Goal: Transaction & Acquisition: Book appointment/travel/reservation

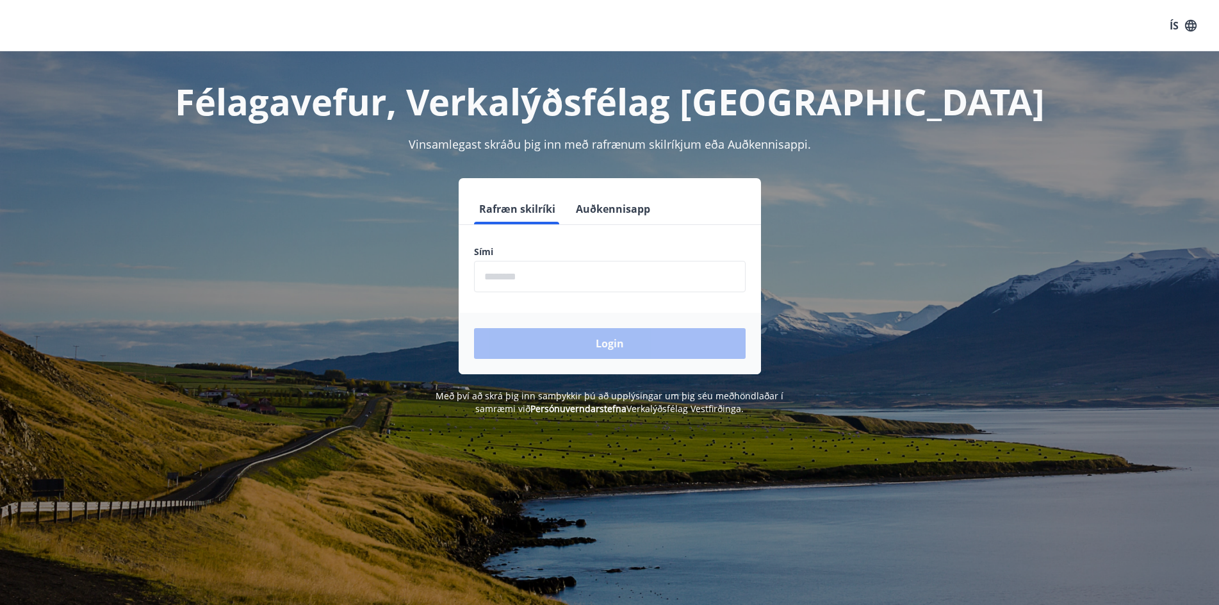
click at [600, 286] on input "phone" at bounding box center [610, 276] width 272 height 31
type input "********"
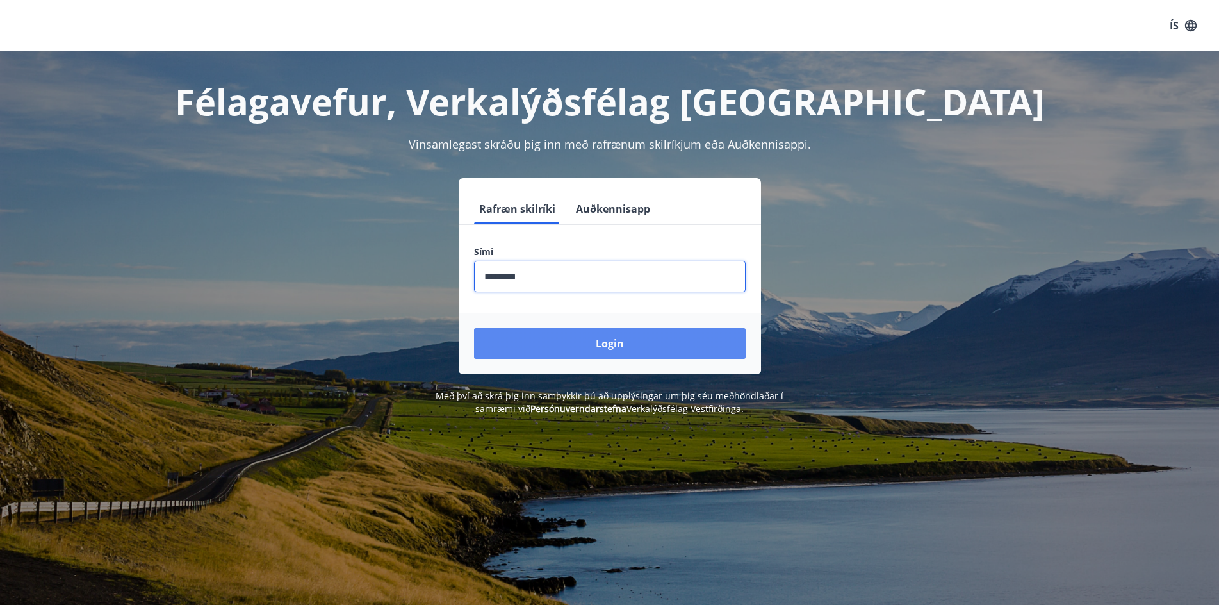
click at [584, 343] on button "Login" at bounding box center [610, 343] width 272 height 31
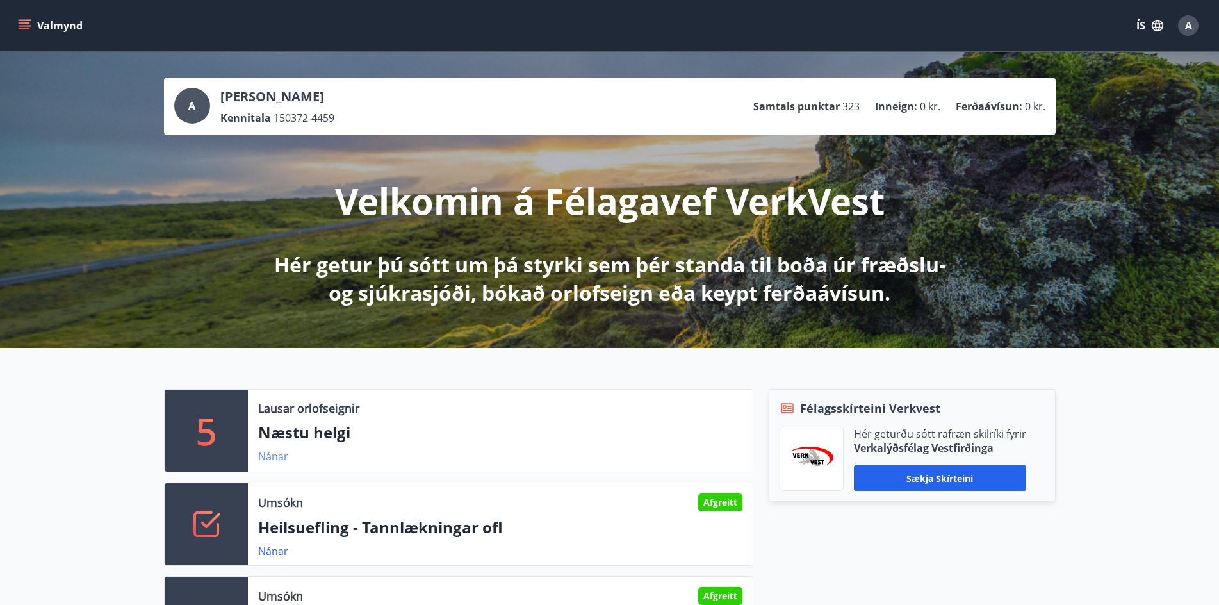
click at [273, 453] on link "Nánar" at bounding box center [273, 456] width 30 height 14
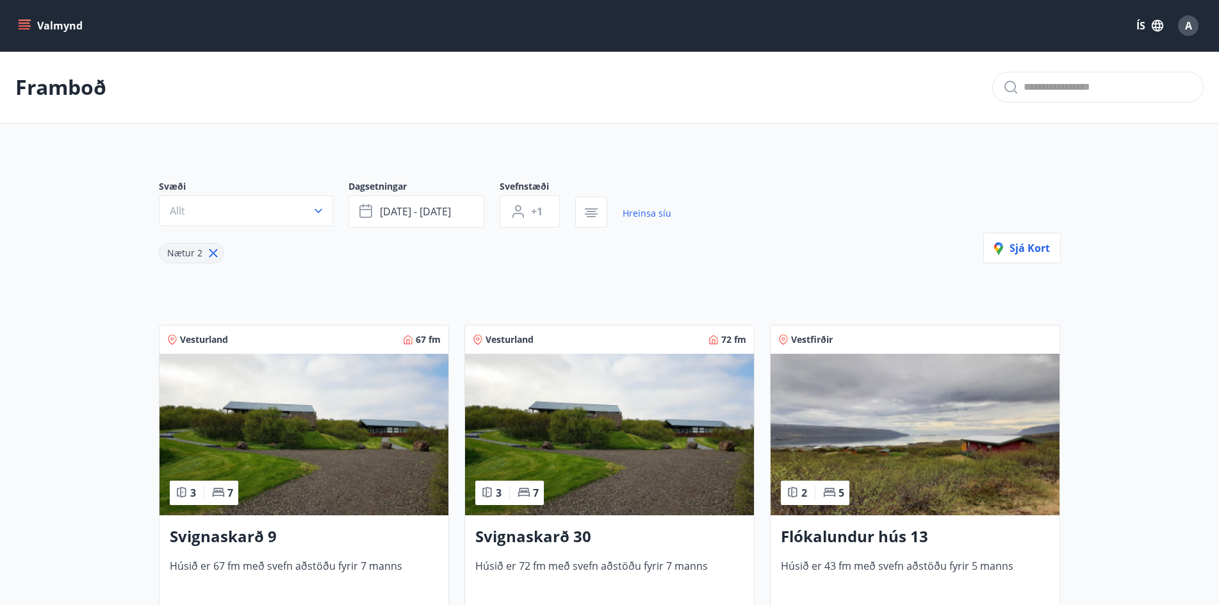
click at [26, 26] on icon "menu" at bounding box center [26, 25] width 14 height 1
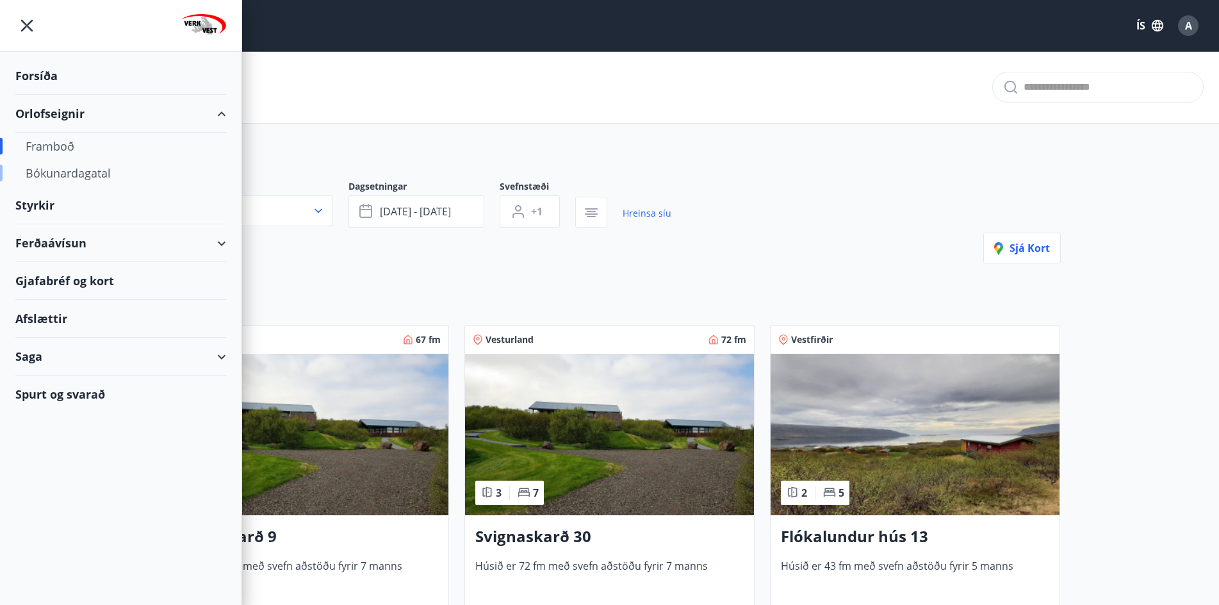
click at [53, 171] on div "Bókunardagatal" at bounding box center [121, 172] width 190 height 27
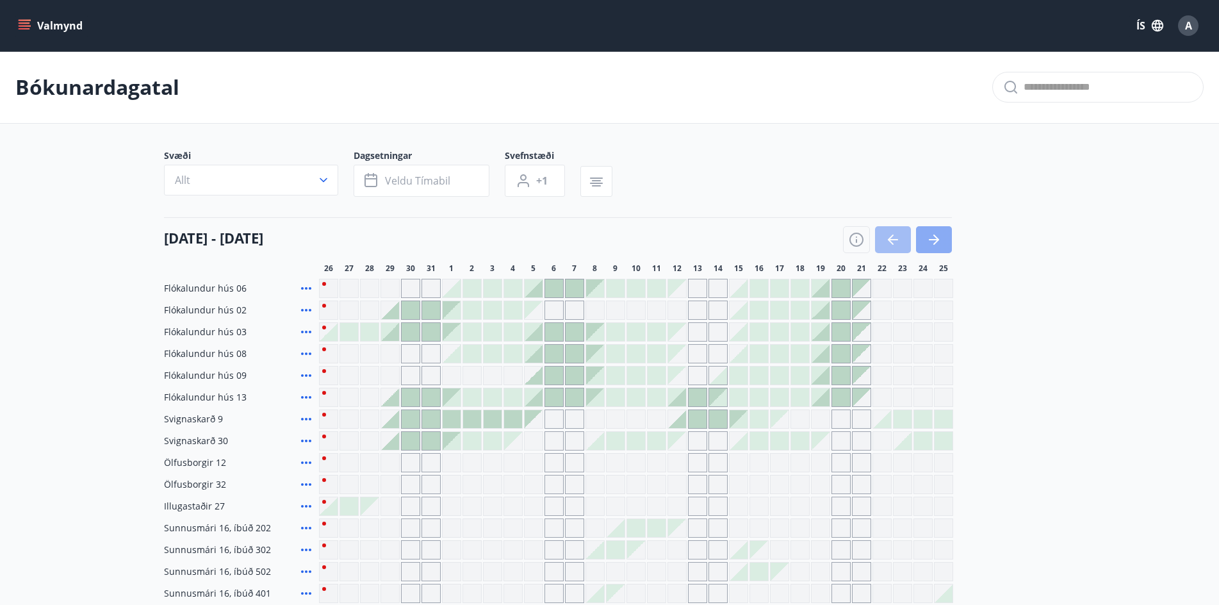
click at [924, 241] on button "button" at bounding box center [934, 239] width 36 height 27
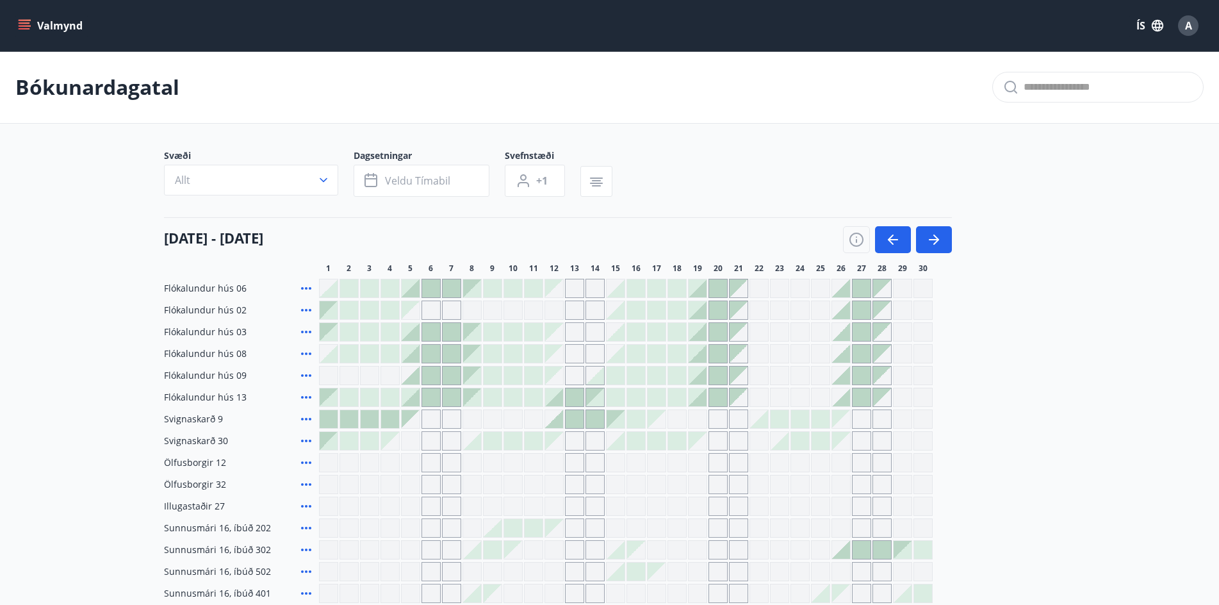
click at [633, 370] on div at bounding box center [636, 375] width 18 height 18
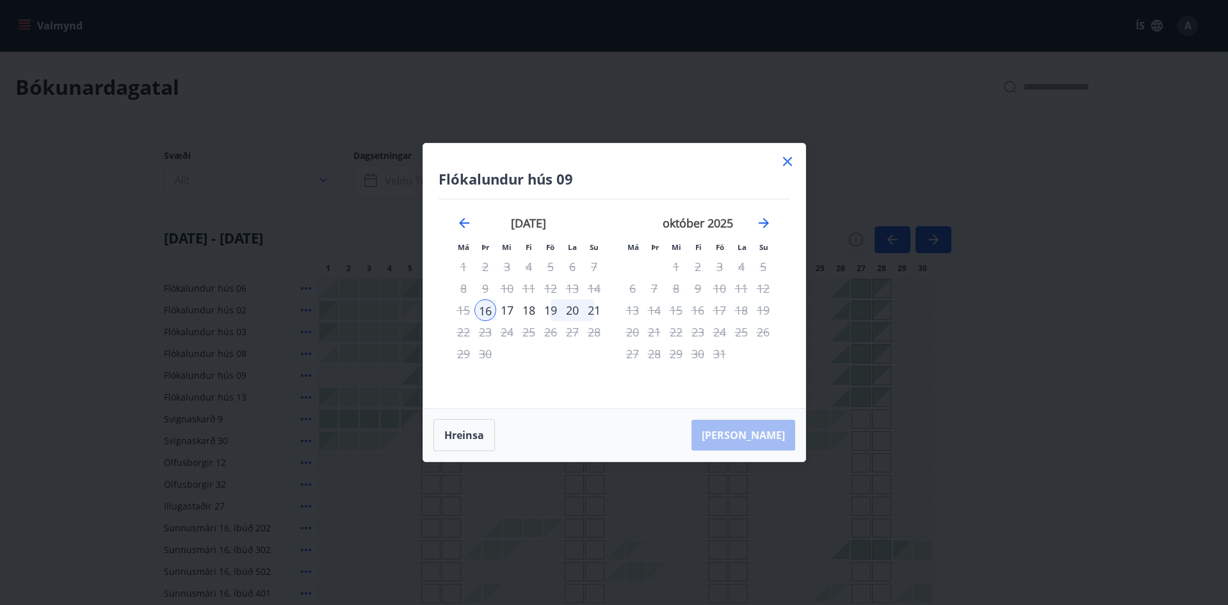
click at [781, 166] on icon at bounding box center [787, 161] width 15 height 15
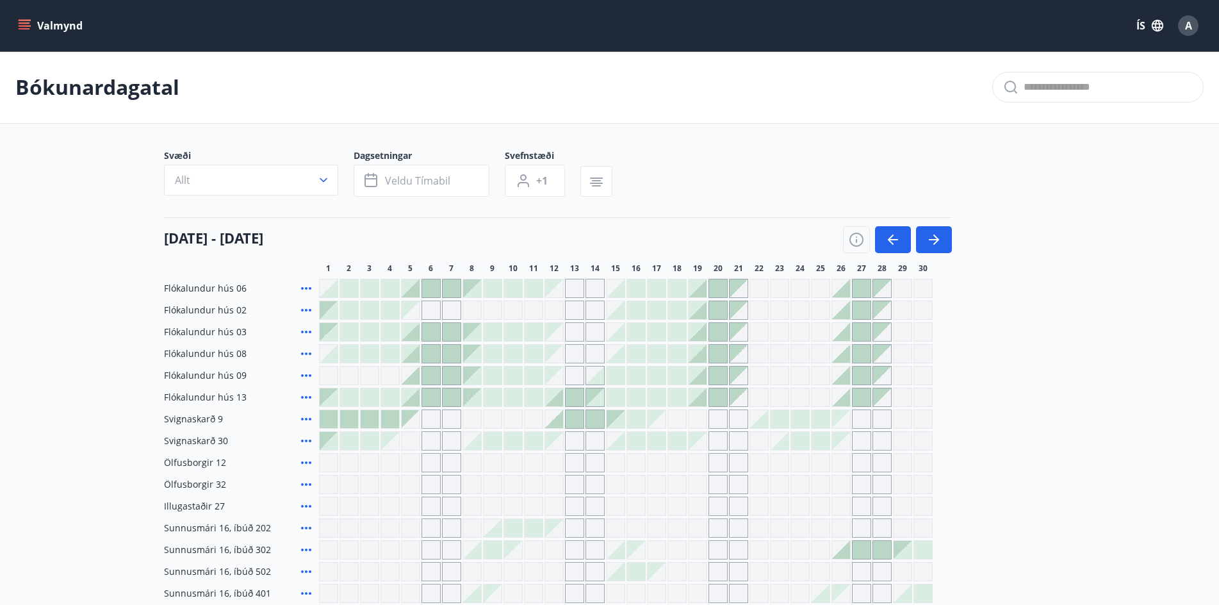
click at [27, 28] on icon "menu" at bounding box center [24, 25] width 13 height 13
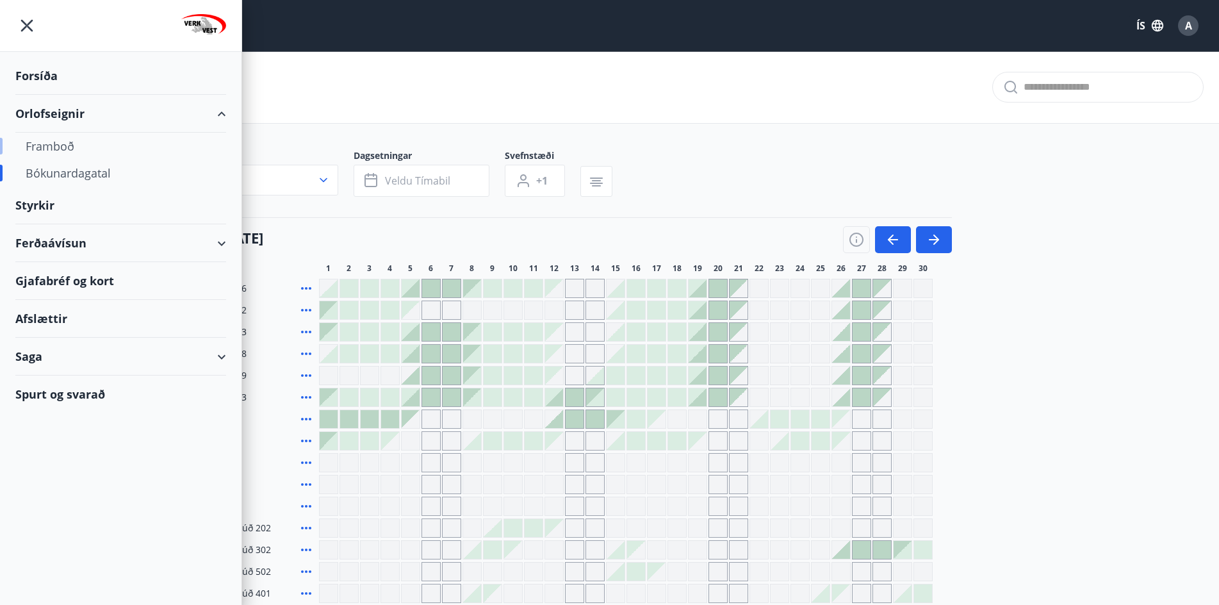
click at [58, 150] on div "Framboð" at bounding box center [121, 146] width 190 height 27
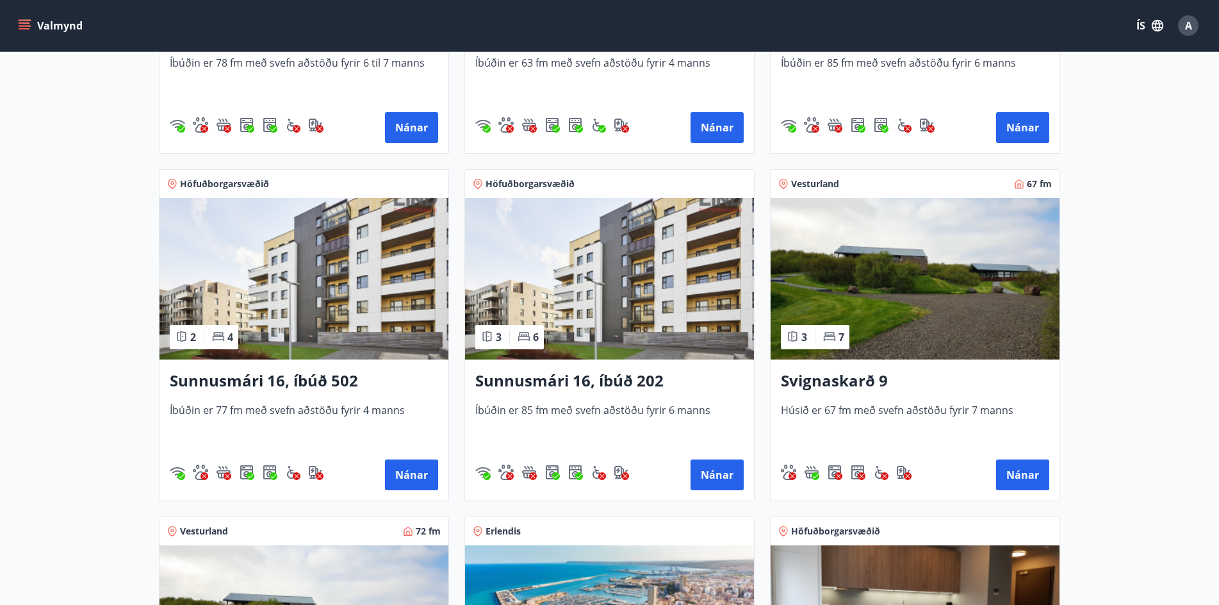
scroll to position [512, 0]
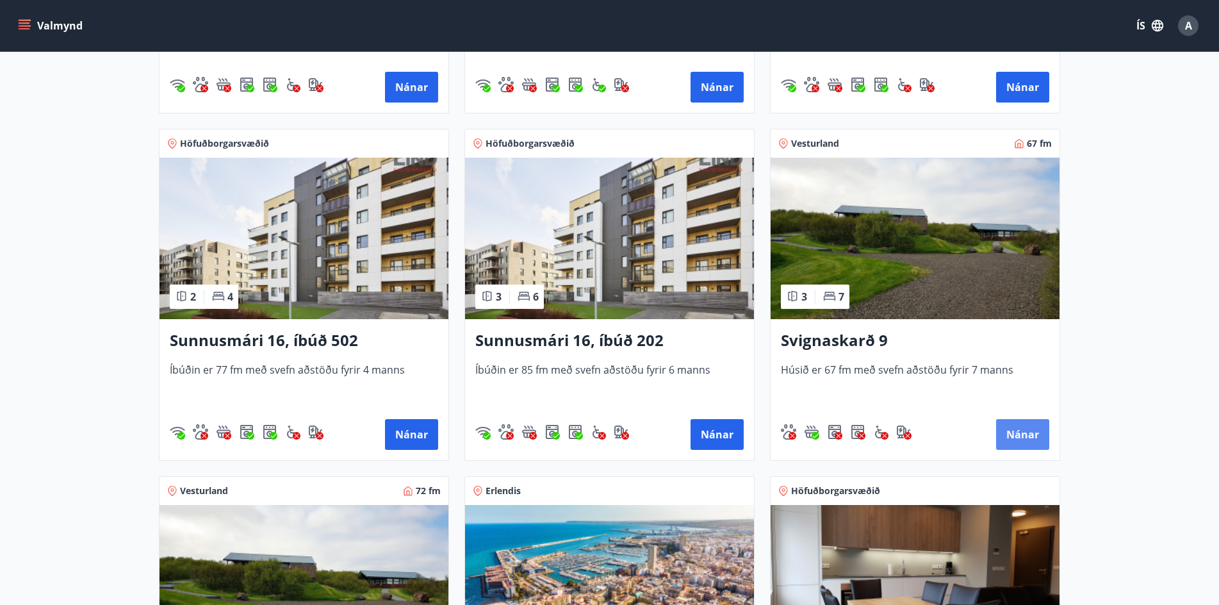
click at [1028, 437] on button "Nánar" at bounding box center [1022, 434] width 53 height 31
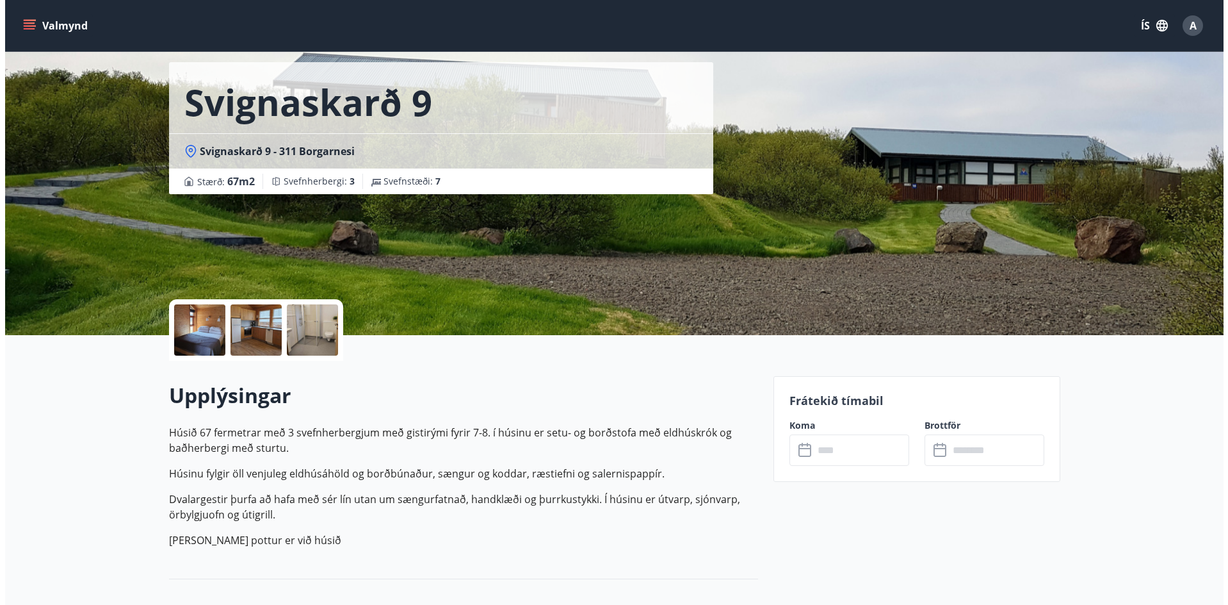
scroll to position [64, 0]
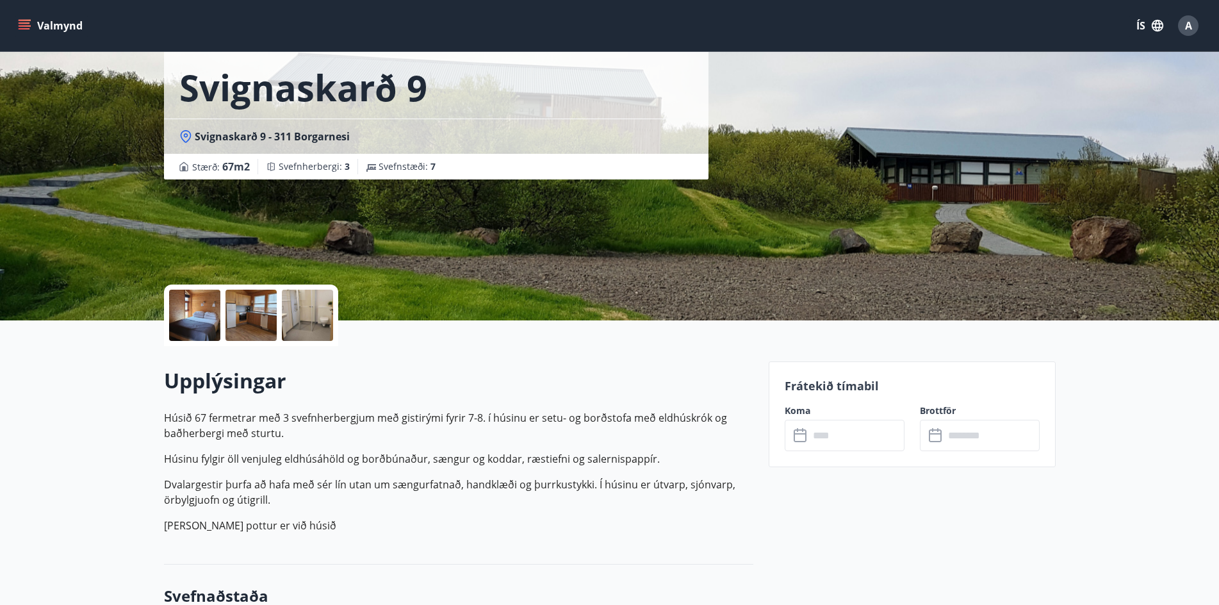
click at [260, 331] on div at bounding box center [250, 314] width 51 height 51
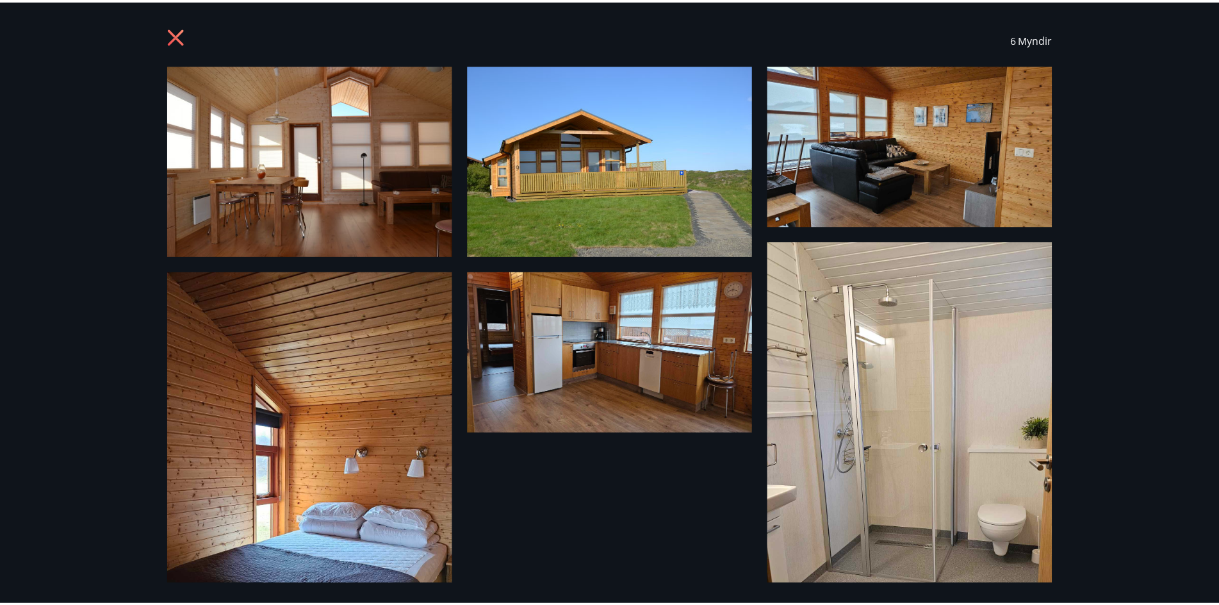
scroll to position [0, 0]
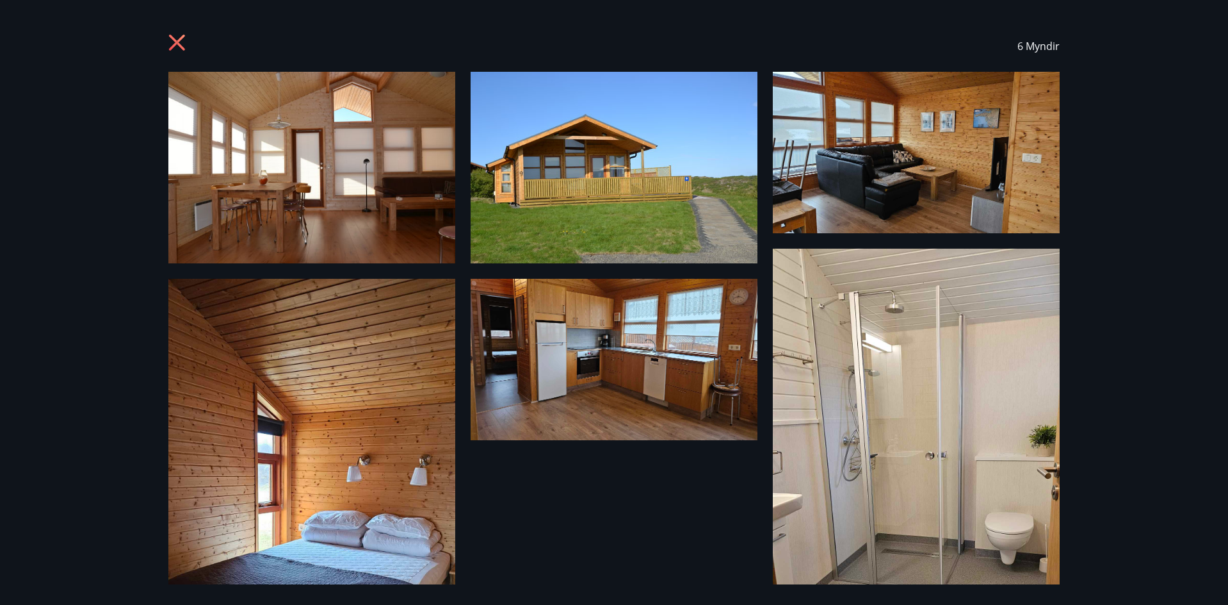
click at [180, 38] on icon at bounding box center [178, 44] width 20 height 20
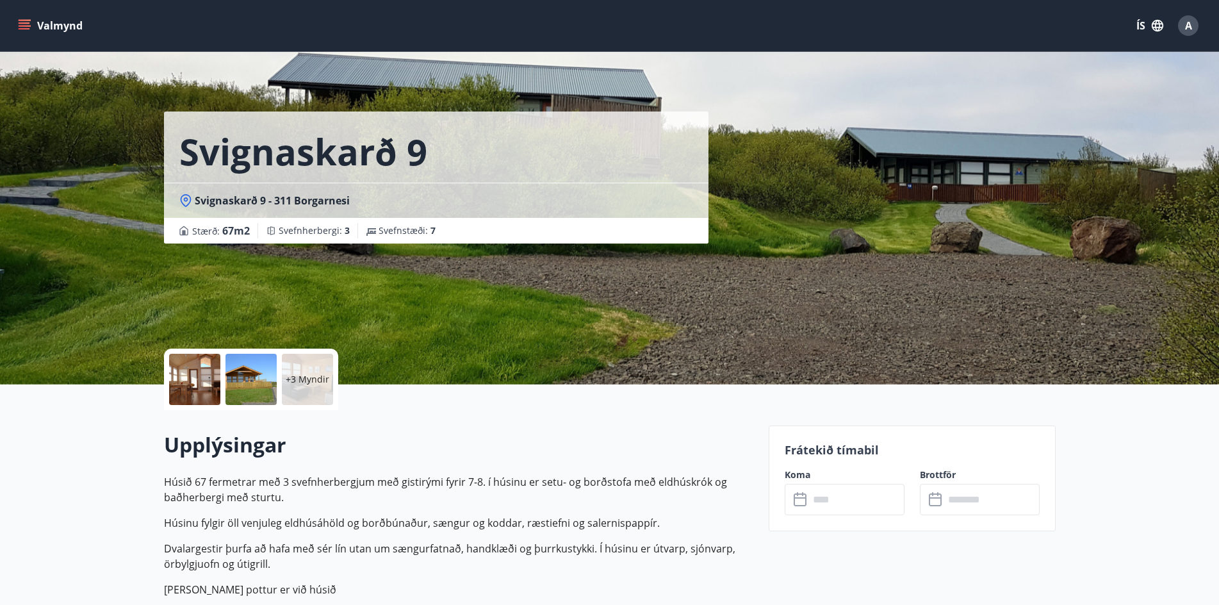
click at [29, 21] on icon "menu" at bounding box center [24, 25] width 13 height 13
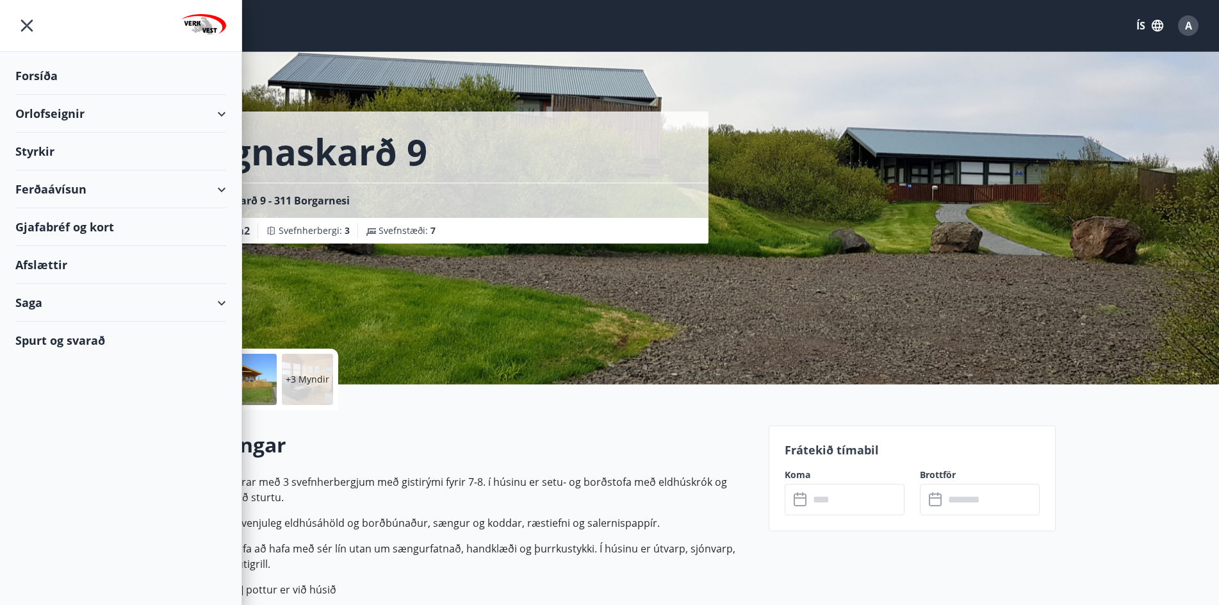
click at [384, 73] on div "Svignaskarð 9 Svignaskarð 9 - 311 Borgarnesi Stærð : 67 m2 [GEOGRAPHIC_DATA] : …" at bounding box center [461, 121] width 594 height 243
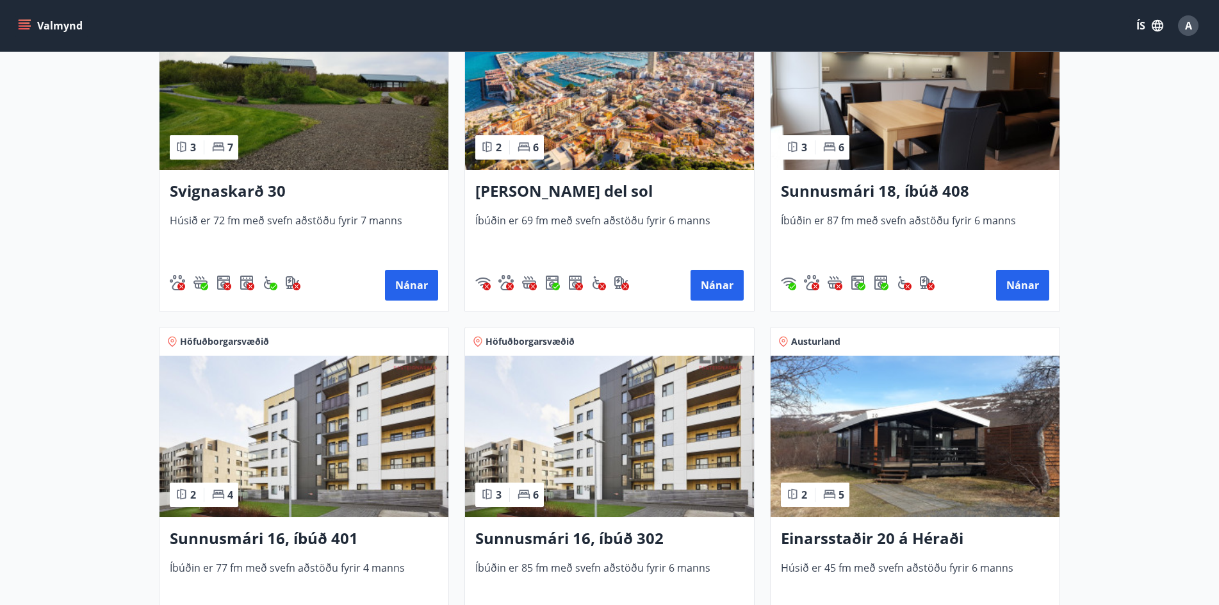
scroll to position [1089, 0]
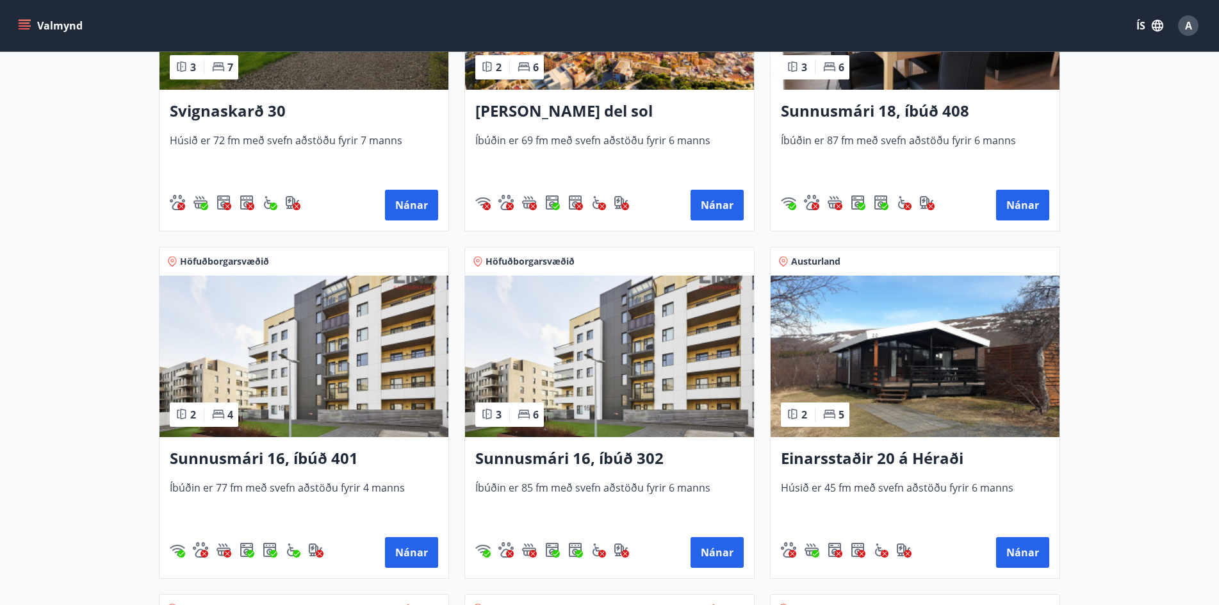
click at [864, 455] on h3 "Einarsstaðir 20 á Héraði" at bounding box center [915, 458] width 268 height 23
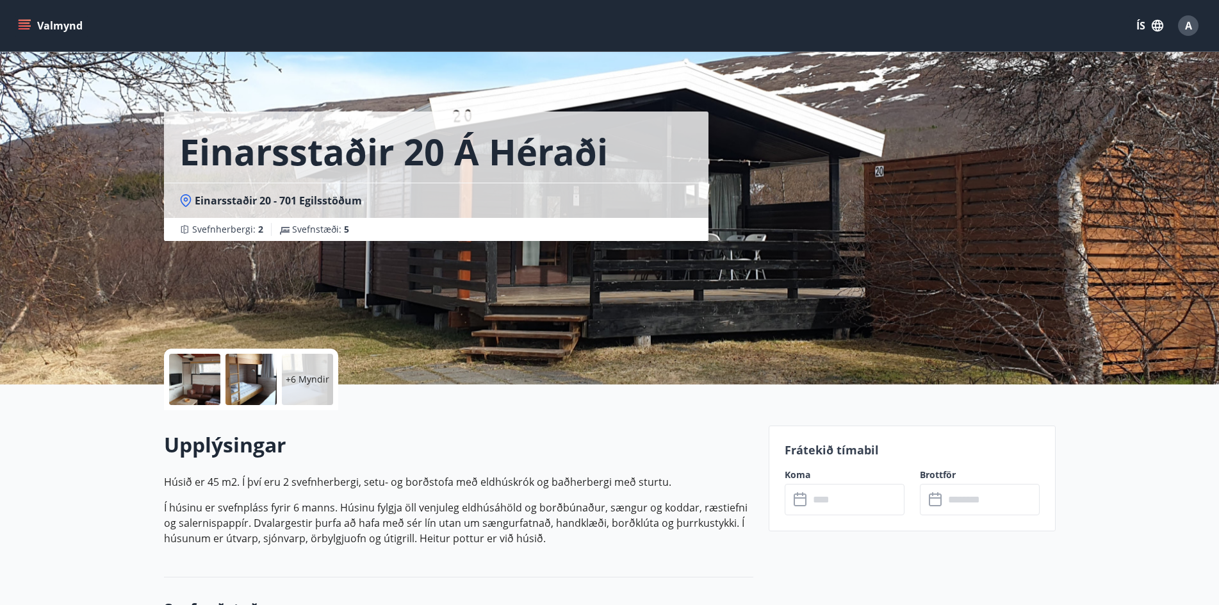
click at [244, 372] on div at bounding box center [250, 379] width 51 height 51
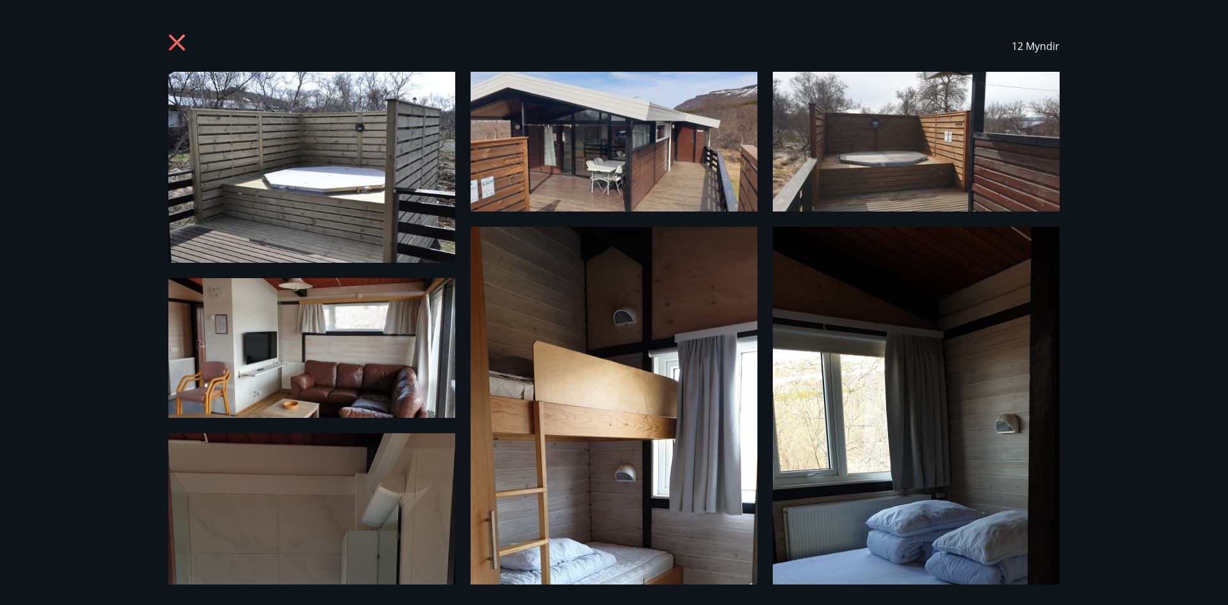
click at [909, 138] on img at bounding box center [916, 142] width 287 height 140
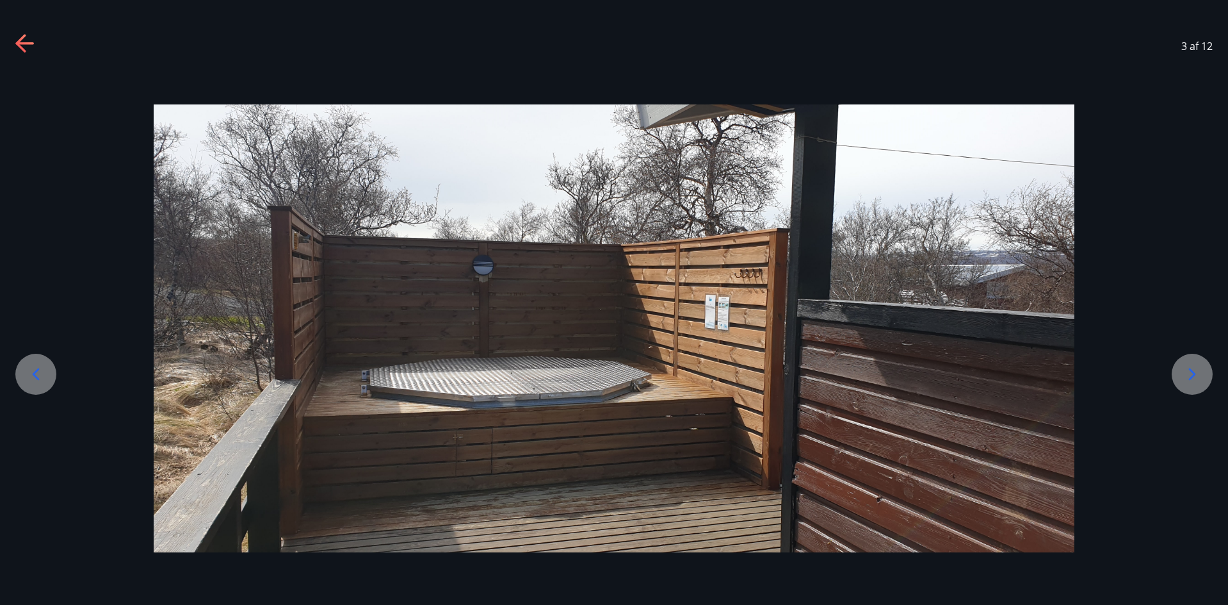
click at [1195, 370] on icon at bounding box center [1192, 374] width 20 height 20
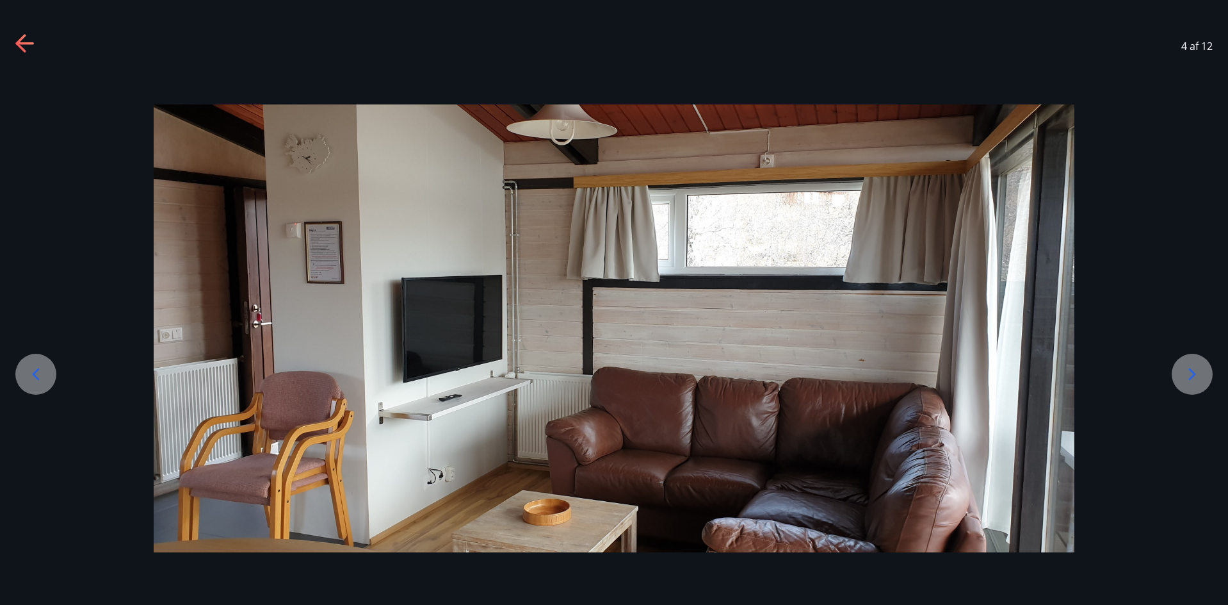
click at [1195, 371] on icon at bounding box center [1192, 374] width 20 height 20
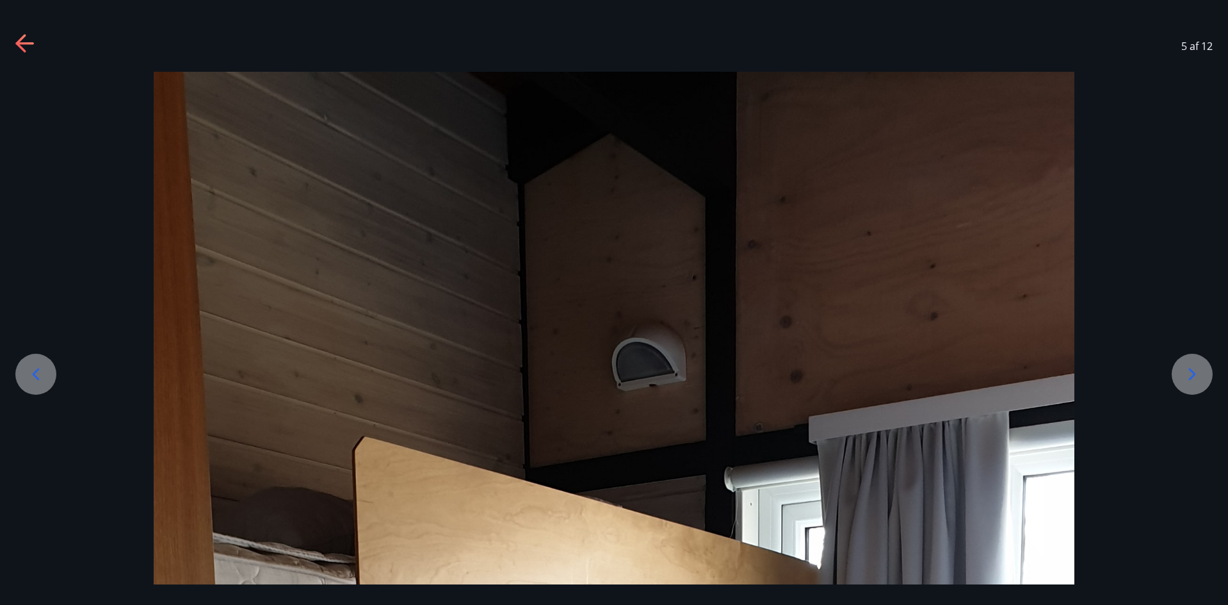
click at [1195, 371] on icon at bounding box center [1192, 374] width 20 height 20
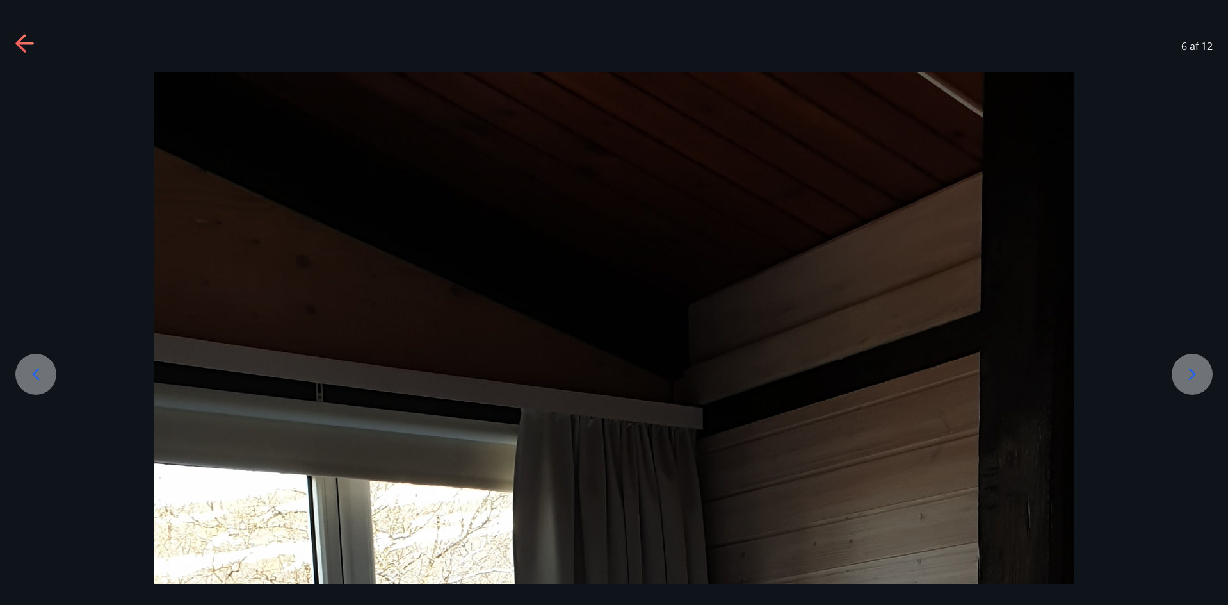
click at [1195, 371] on icon at bounding box center [1192, 374] width 20 height 20
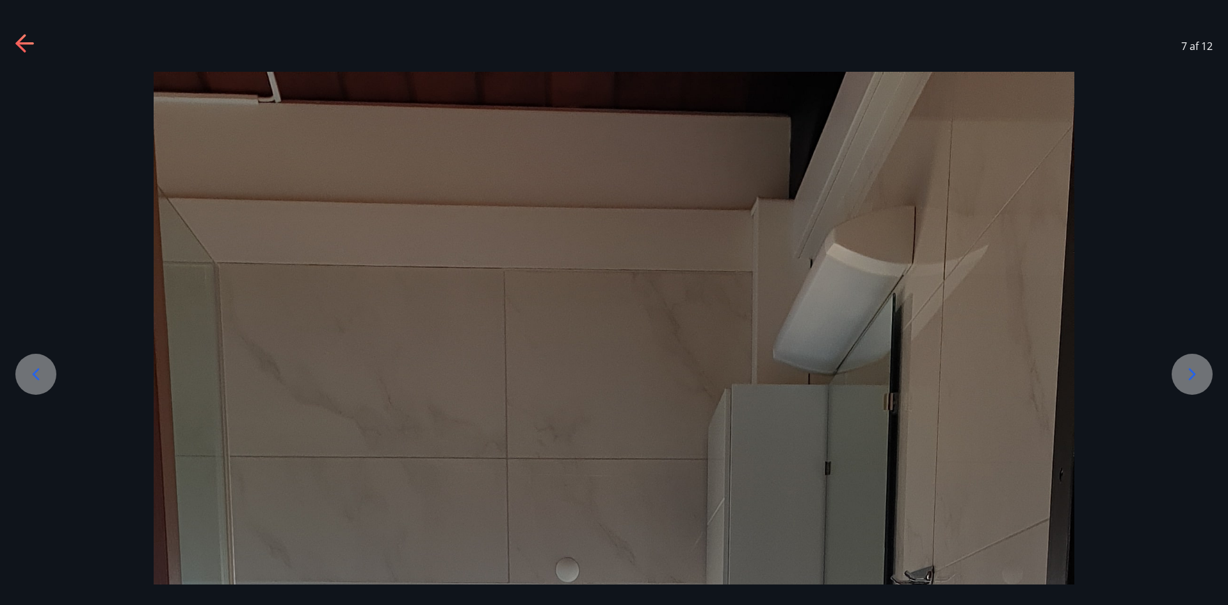
click at [1195, 371] on icon at bounding box center [1192, 374] width 20 height 20
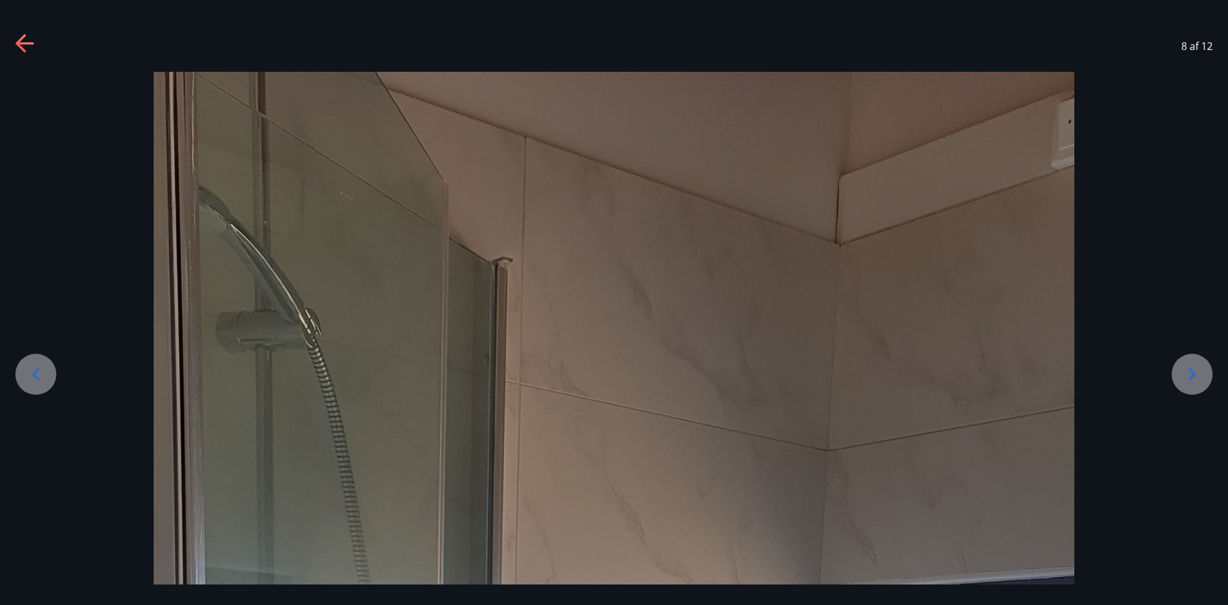
click at [1195, 371] on icon at bounding box center [1192, 374] width 20 height 20
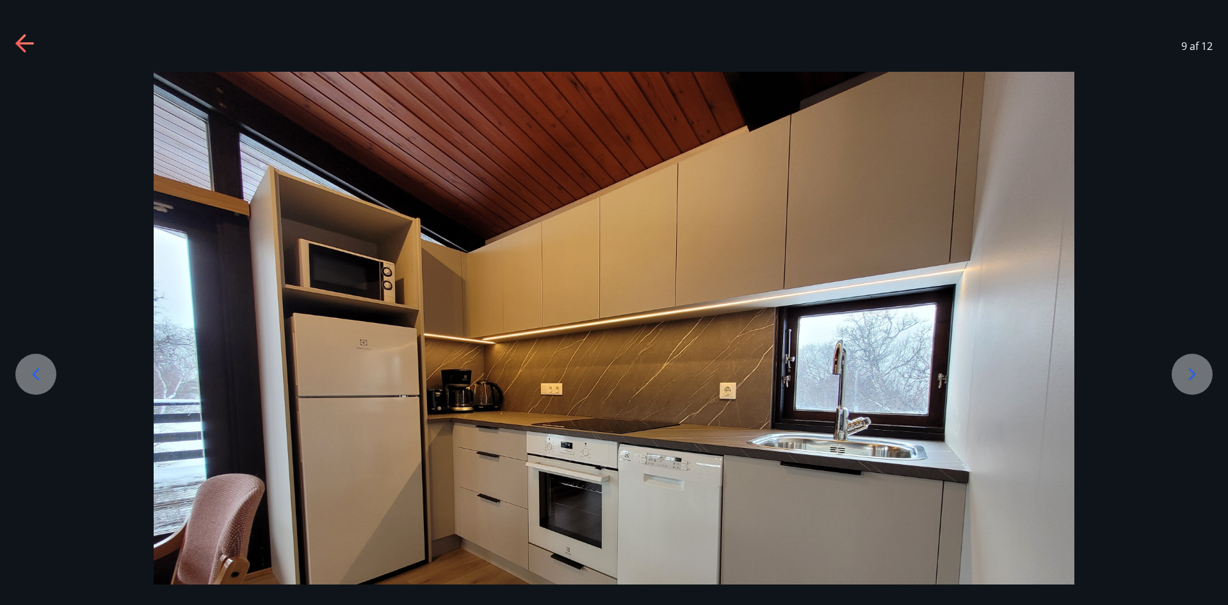
click at [1195, 371] on icon at bounding box center [1192, 374] width 20 height 20
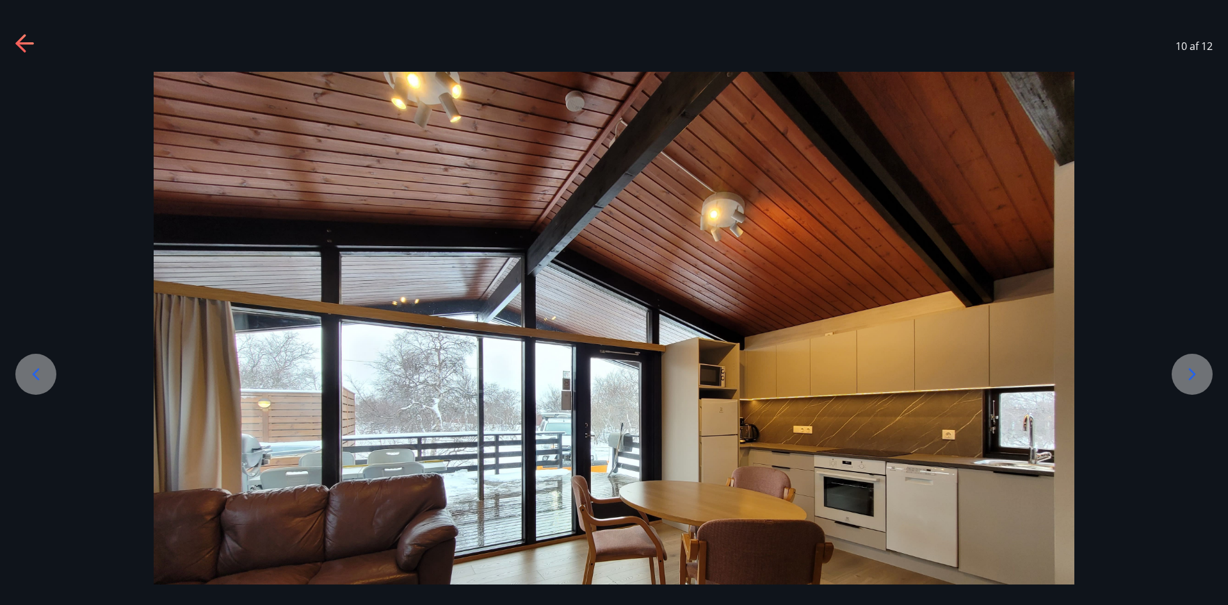
click at [1195, 371] on icon at bounding box center [1192, 374] width 20 height 20
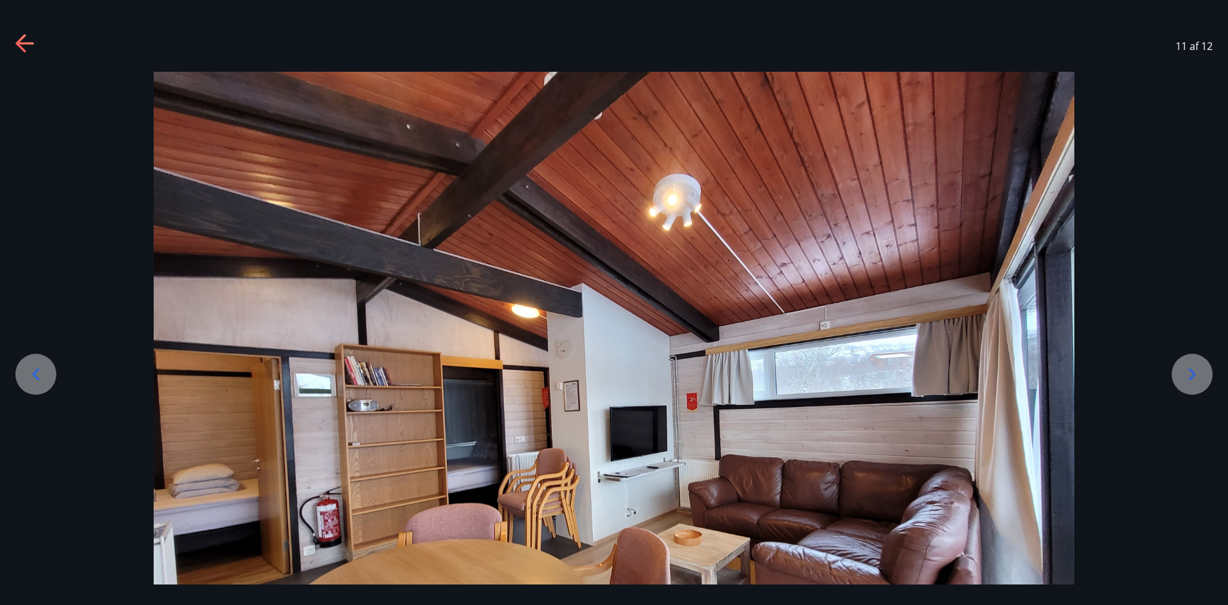
click at [24, 42] on icon at bounding box center [24, 43] width 18 height 3
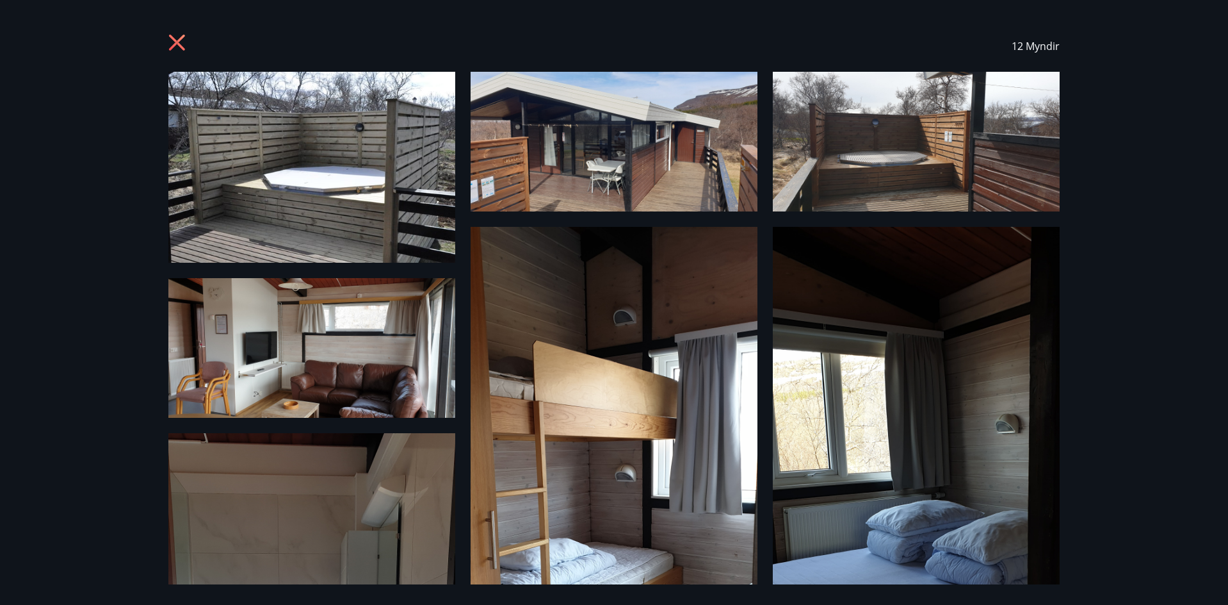
click at [175, 43] on icon at bounding box center [177, 43] width 16 height 16
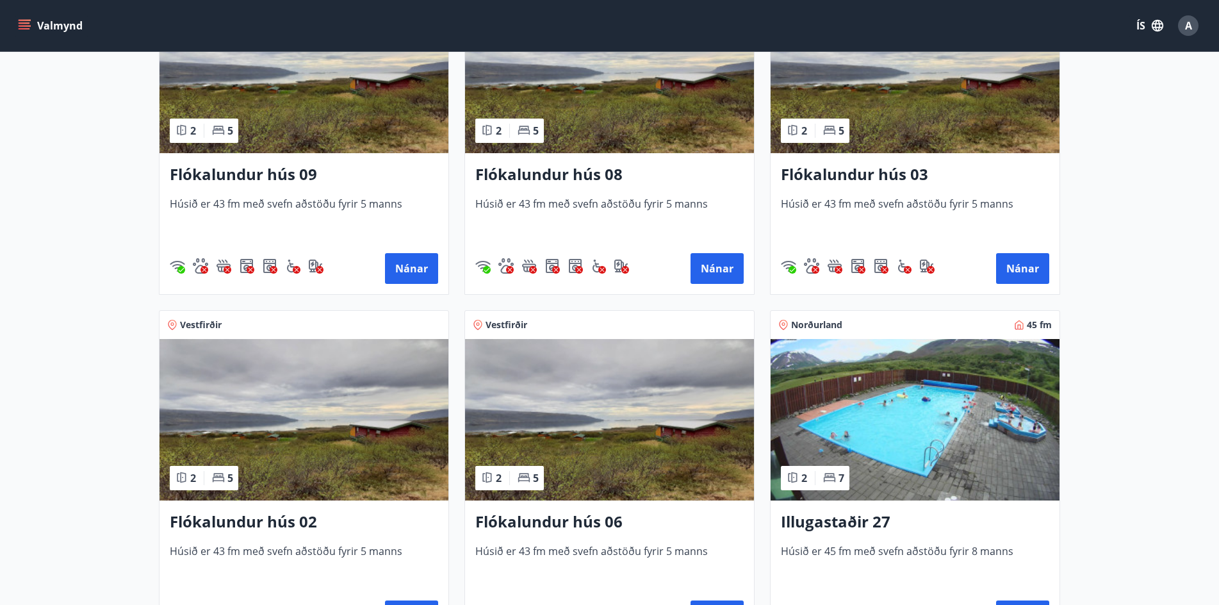
scroll to position [2242, 0]
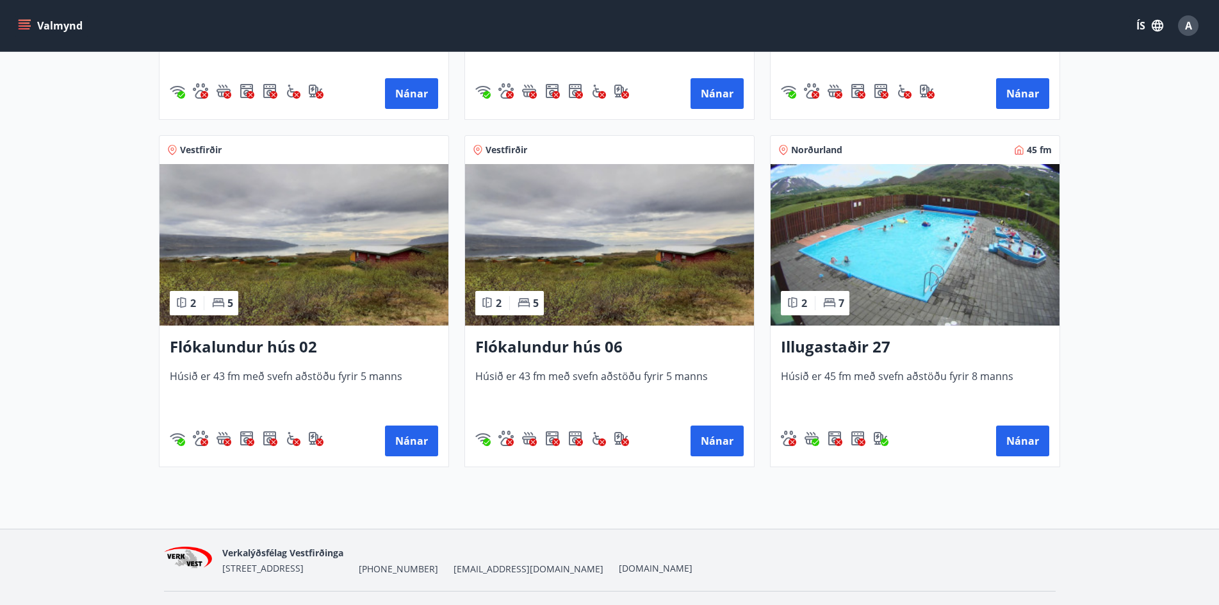
click at [859, 348] on h3 "Illugastaðir 27" at bounding box center [915, 347] width 268 height 23
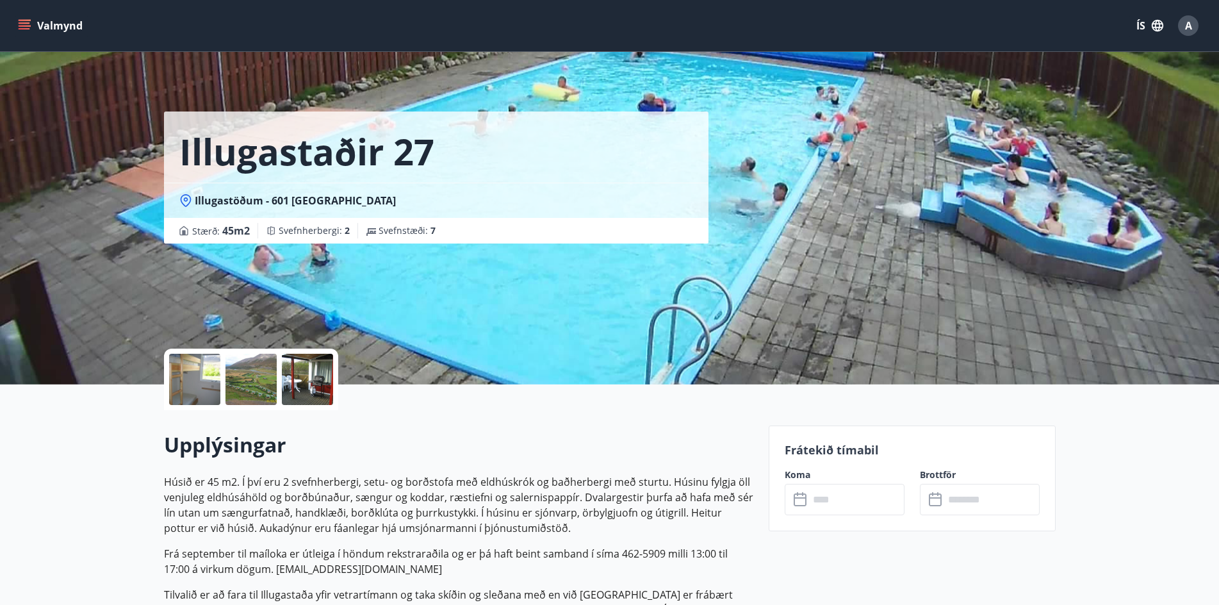
click at [256, 383] on div at bounding box center [250, 379] width 51 height 51
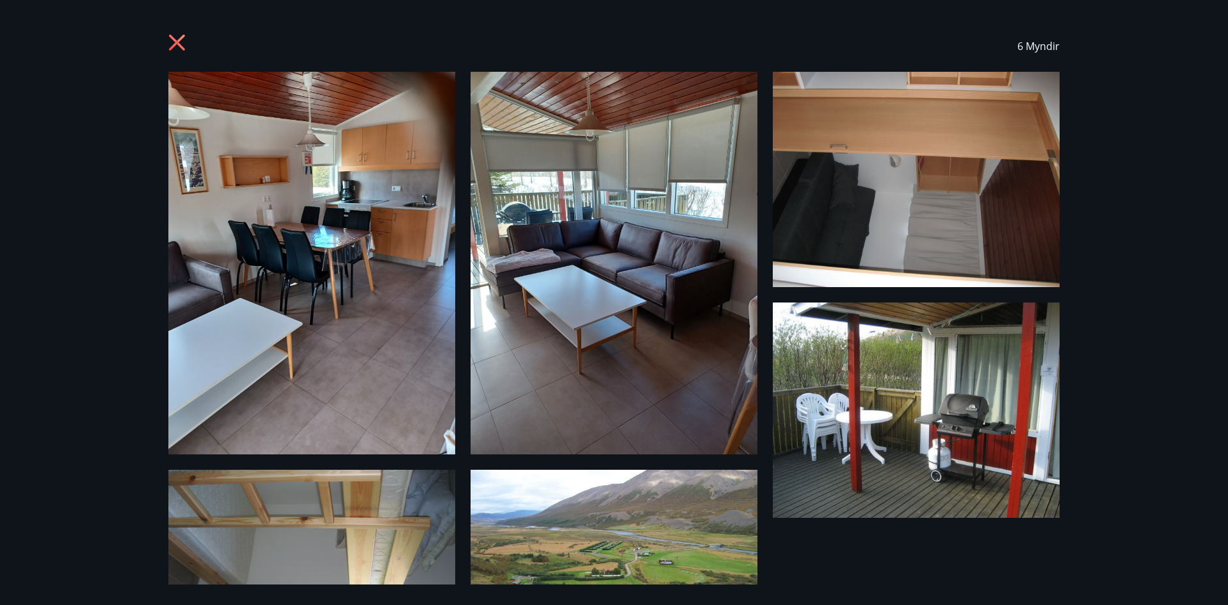
click at [175, 42] on icon at bounding box center [177, 43] width 16 height 16
